Goal: Information Seeking & Learning: Compare options

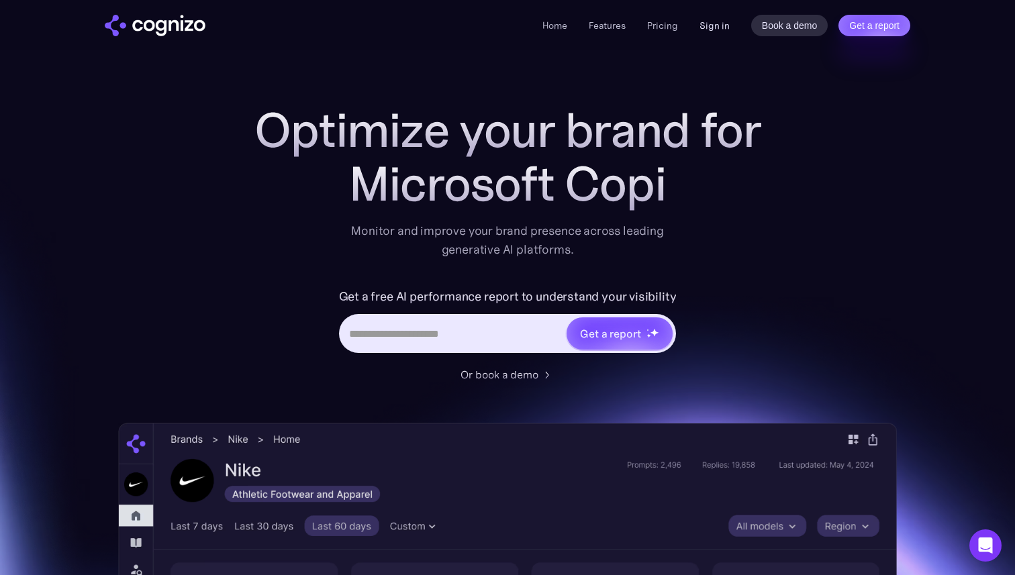
click at [722, 28] on link "Sign in" at bounding box center [714, 25] width 30 height 16
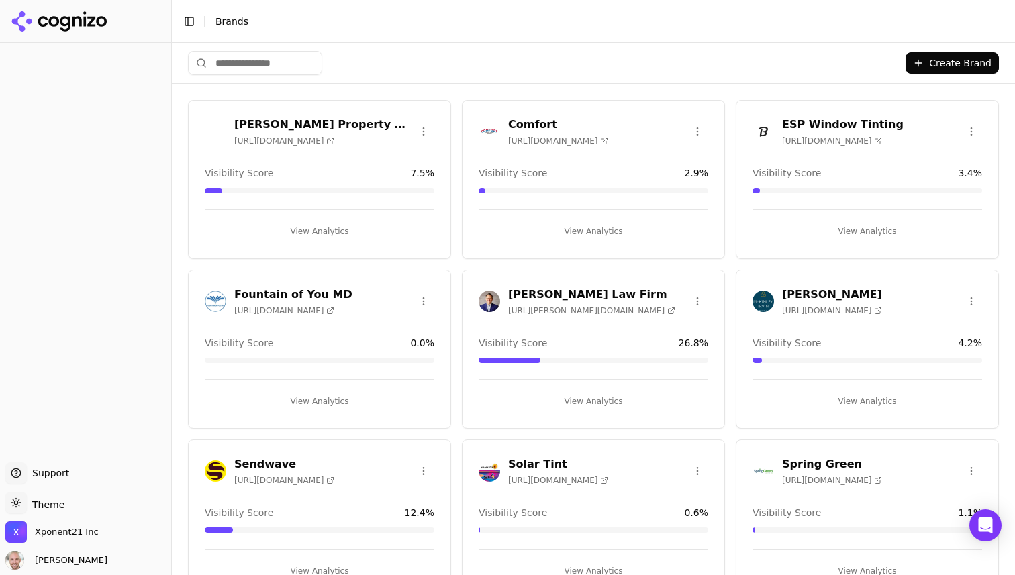
click at [342, 154] on div "[PERSON_NAME] Property Management [URL][DOMAIN_NAME] Visibility Score 7.5 % Vie…" at bounding box center [319, 179] width 263 height 159
click at [305, 122] on h3 "[PERSON_NAME] Property Management" at bounding box center [323, 125] width 179 height 16
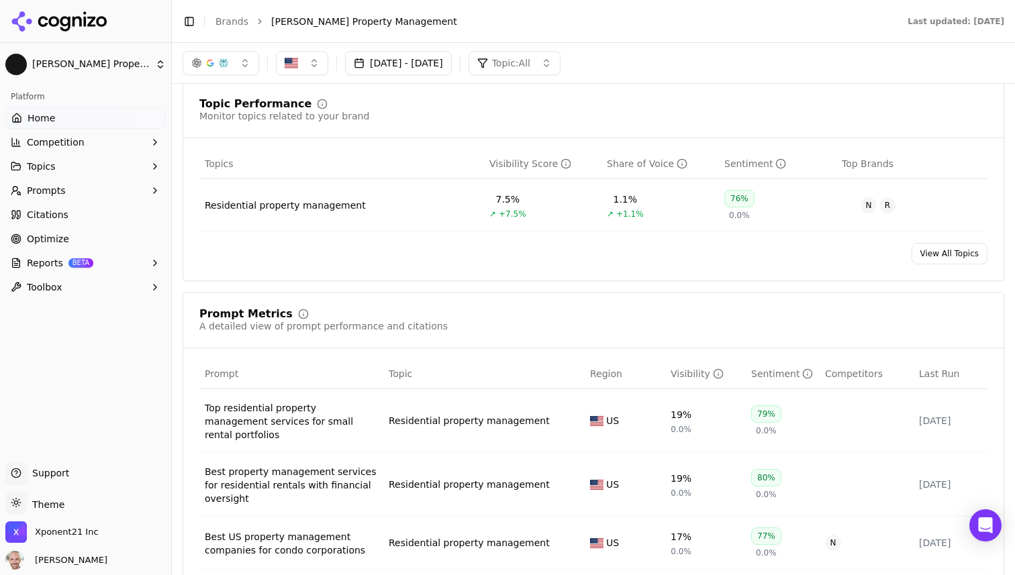
scroll to position [407, 0]
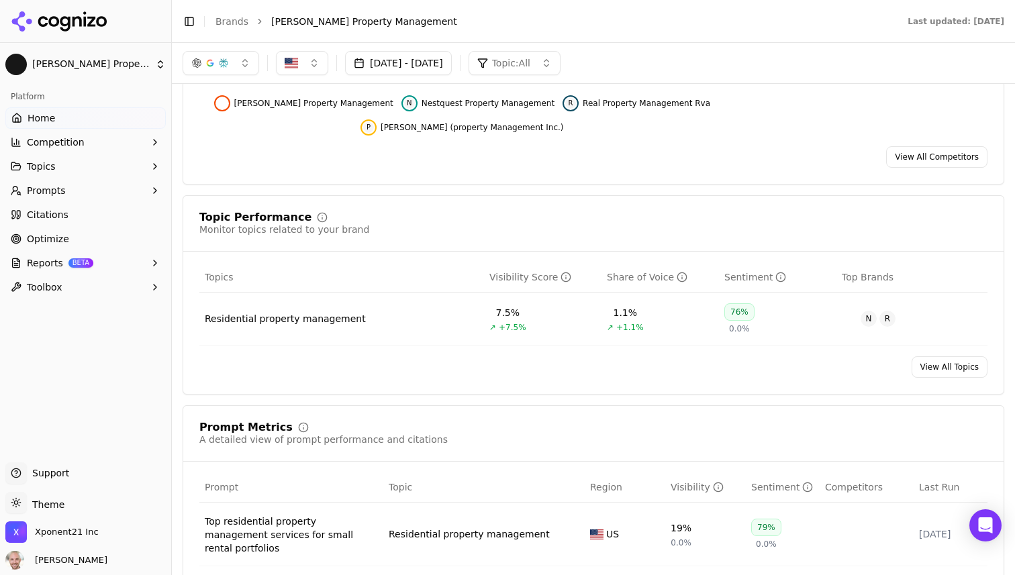
click at [278, 319] on div "Residential property management" at bounding box center [285, 318] width 161 height 13
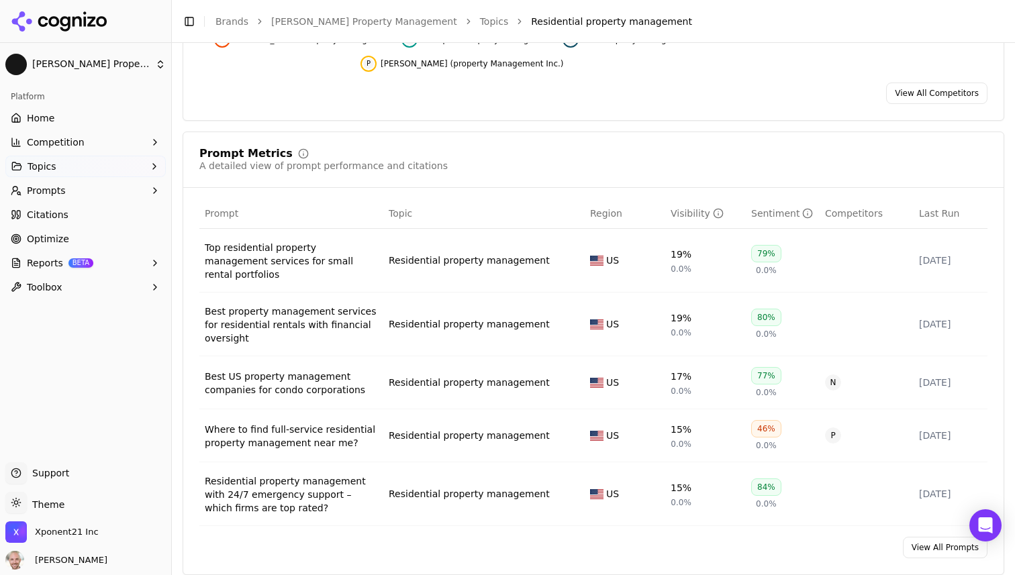
scroll to position [474, 0]
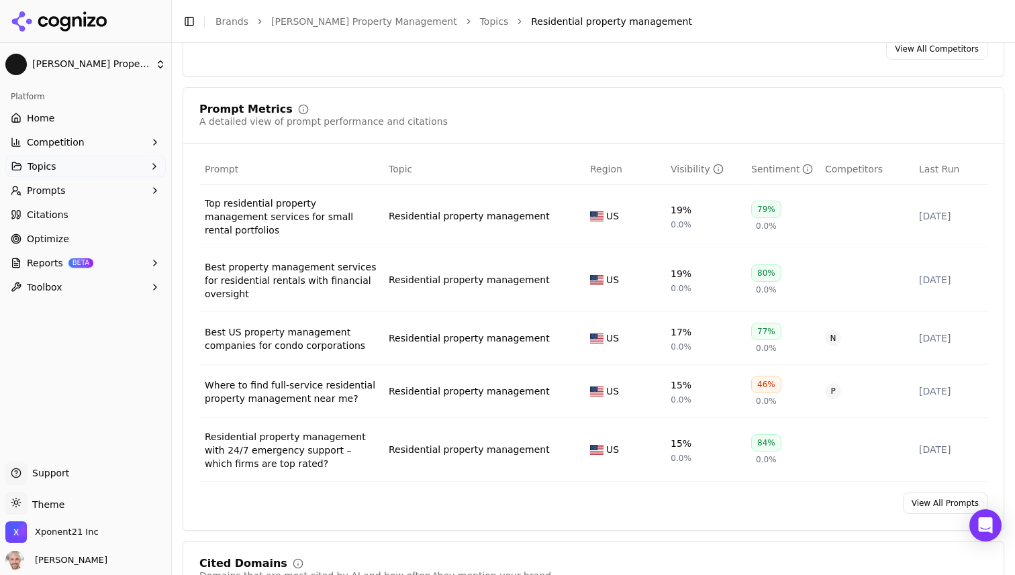
click at [53, 146] on span "Competition" at bounding box center [56, 142] width 58 height 13
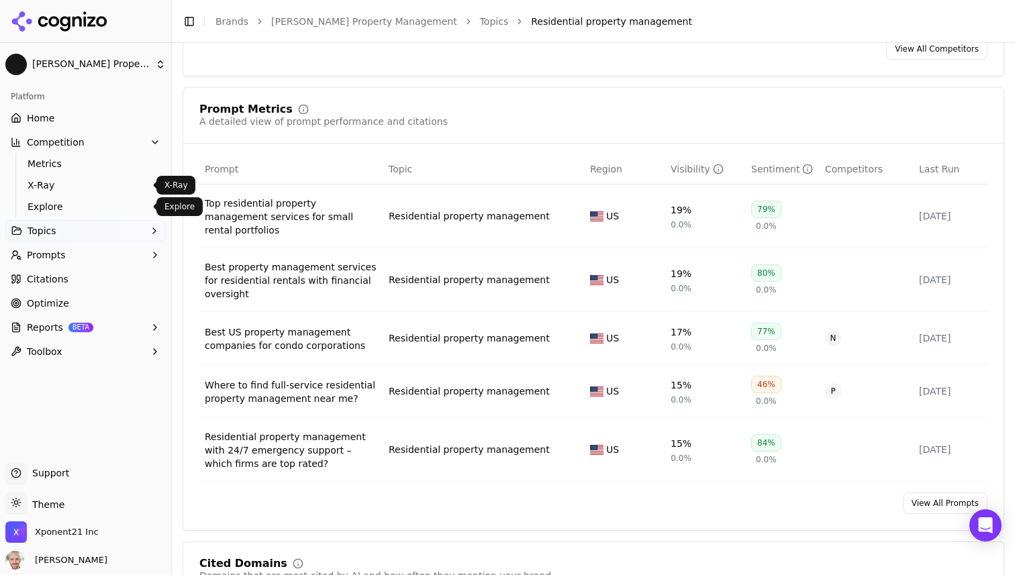
click at [46, 205] on span "Explore" at bounding box center [86, 206] width 117 height 13
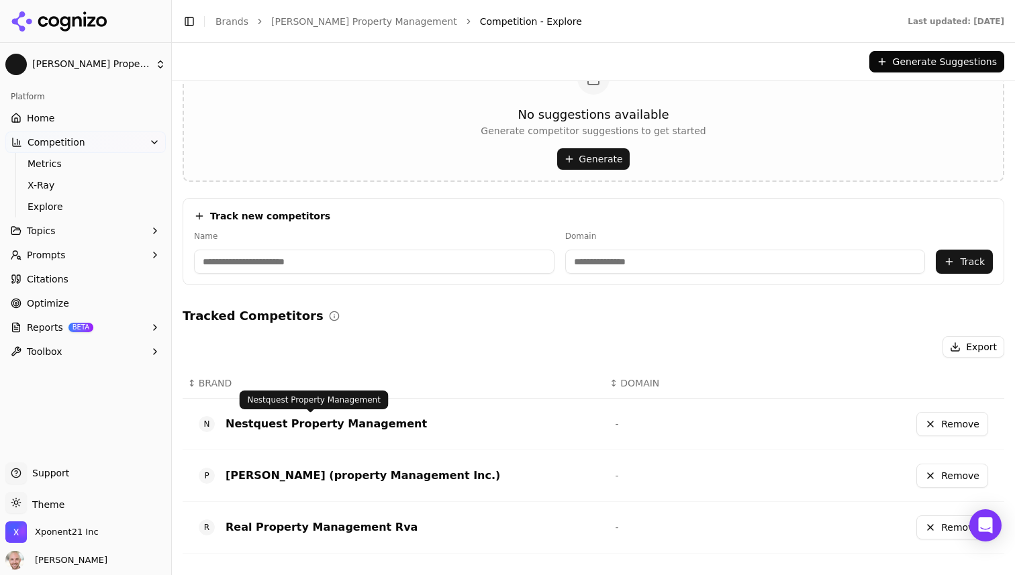
scroll to position [30, 0]
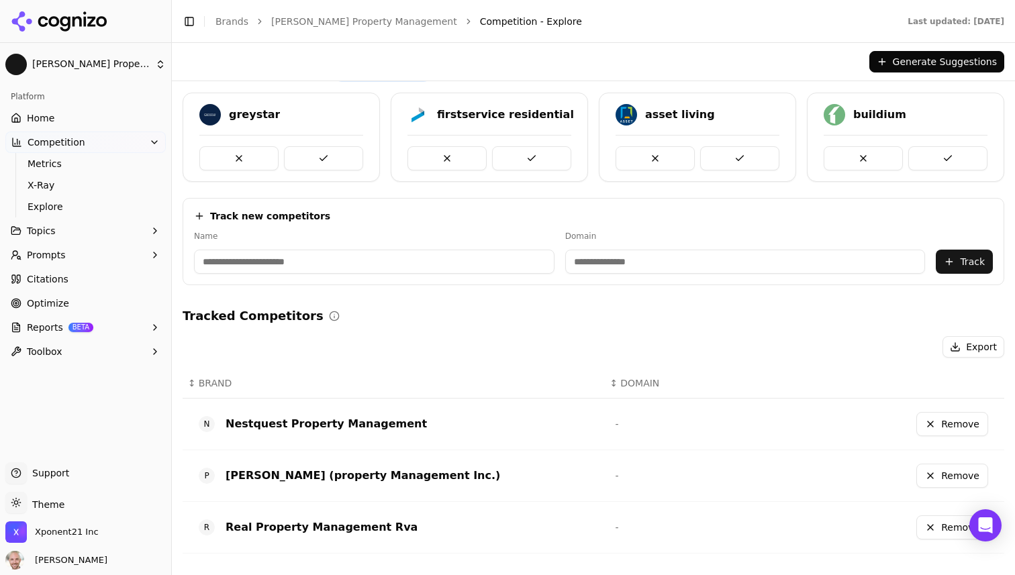
click at [337, 257] on input at bounding box center [374, 262] width 360 height 24
type input "****"
type input "*********"
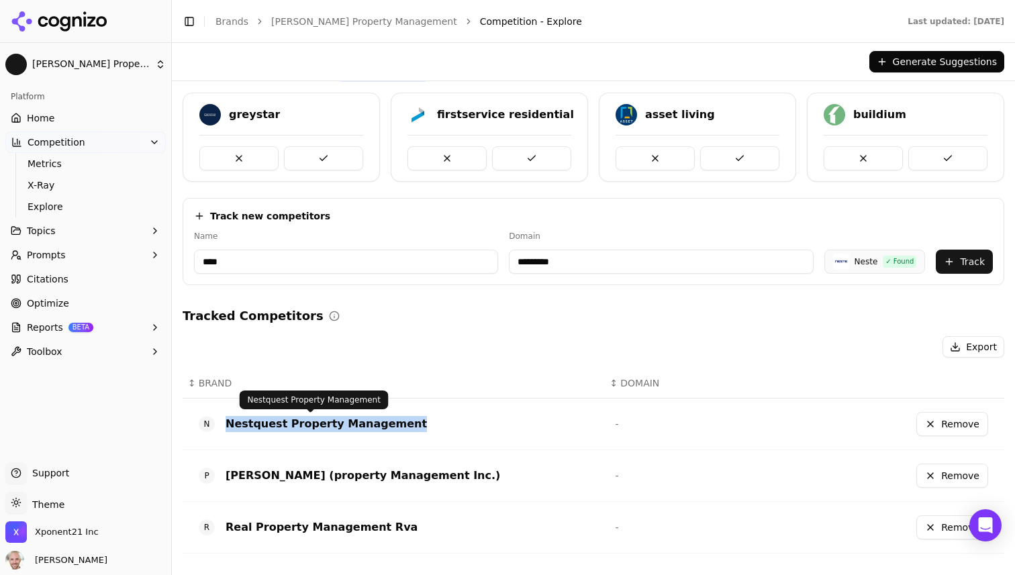
copy div "Nestquest Property Management"
drag, startPoint x: 446, startPoint y: 426, endPoint x: 223, endPoint y: 421, distance: 222.9
click at [223, 421] on div "N Nestquest Property Management" at bounding box center [396, 423] width 395 height 21
